Goal: Go to known website: Access a specific website the user already knows

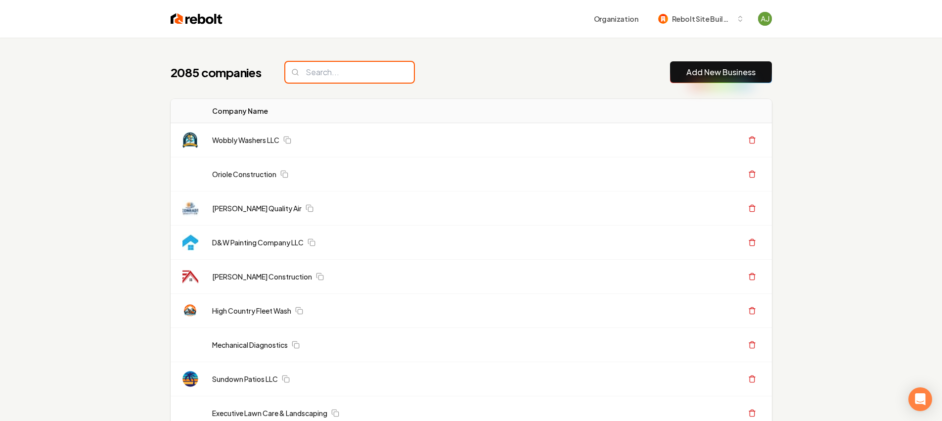
click at [320, 70] on input "search" at bounding box center [349, 72] width 129 height 21
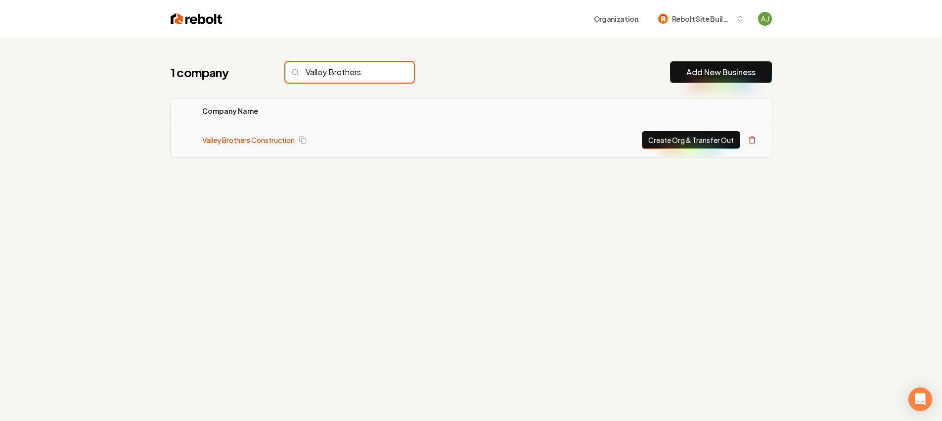
type input "Valley Brothers"
click at [274, 140] on link "Valley Brothers Construction" at bounding box center [248, 140] width 93 height 10
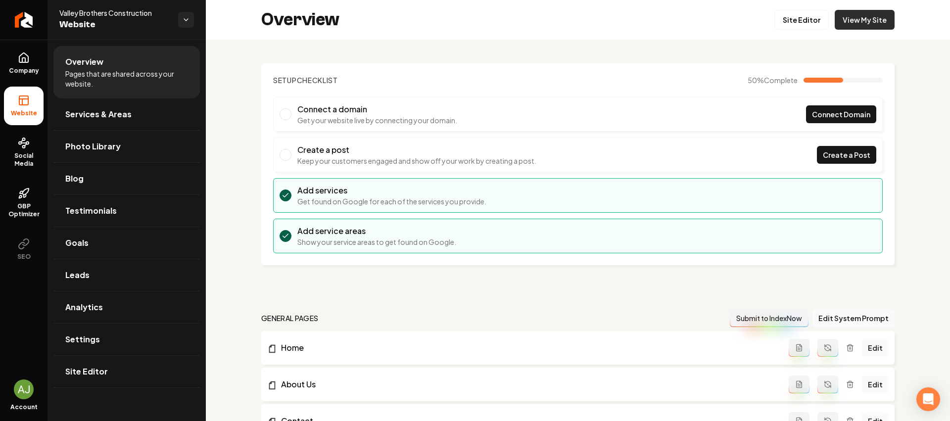
click at [877, 18] on link "View My Site" at bounding box center [865, 20] width 60 height 20
